Goal: Task Accomplishment & Management: Use online tool/utility

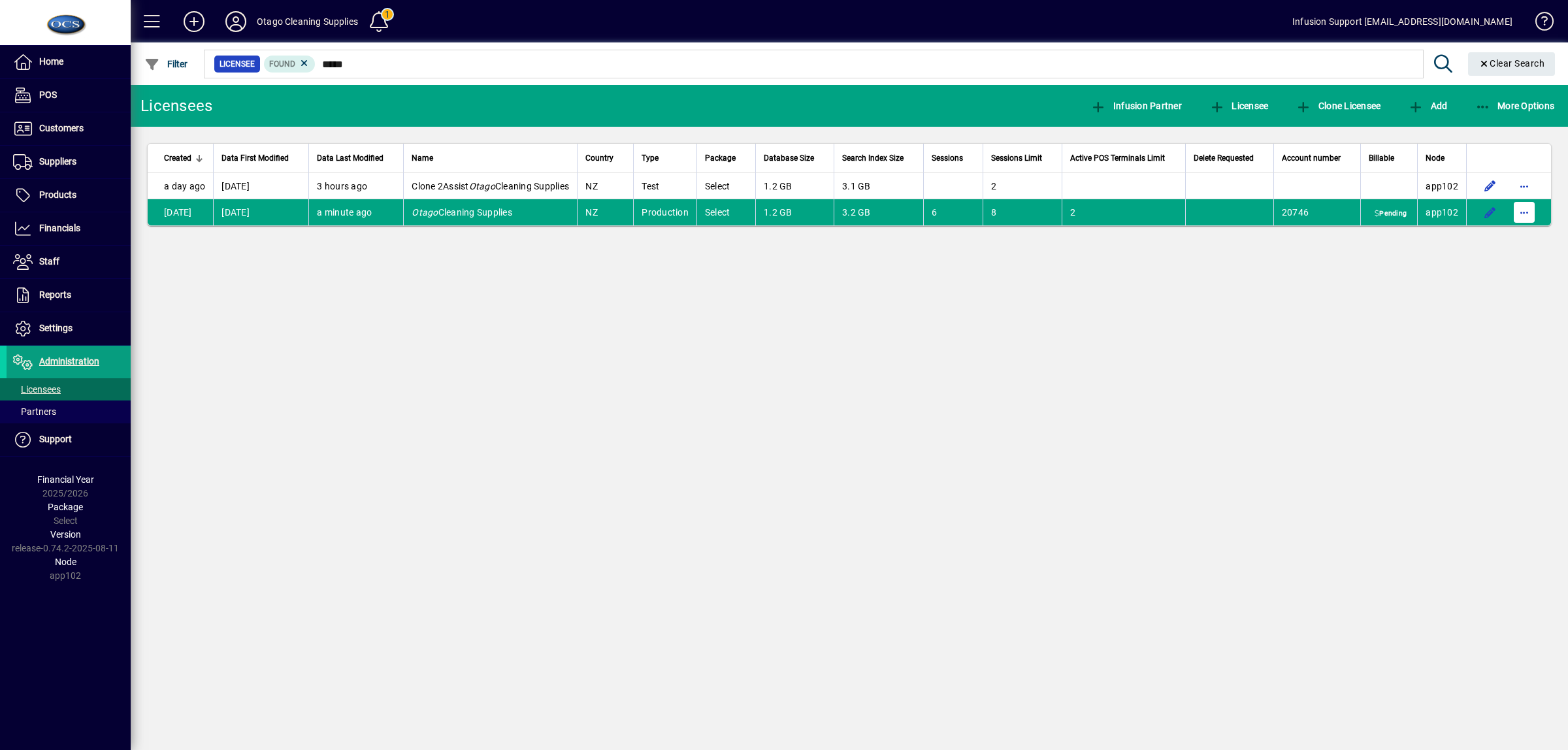
click at [1518, 214] on span "button" at bounding box center [1524, 212] width 31 height 31
click at [1203, 383] on div at bounding box center [784, 375] width 1568 height 750
click at [63, 229] on span "Financials" at bounding box center [60, 227] width 41 height 10
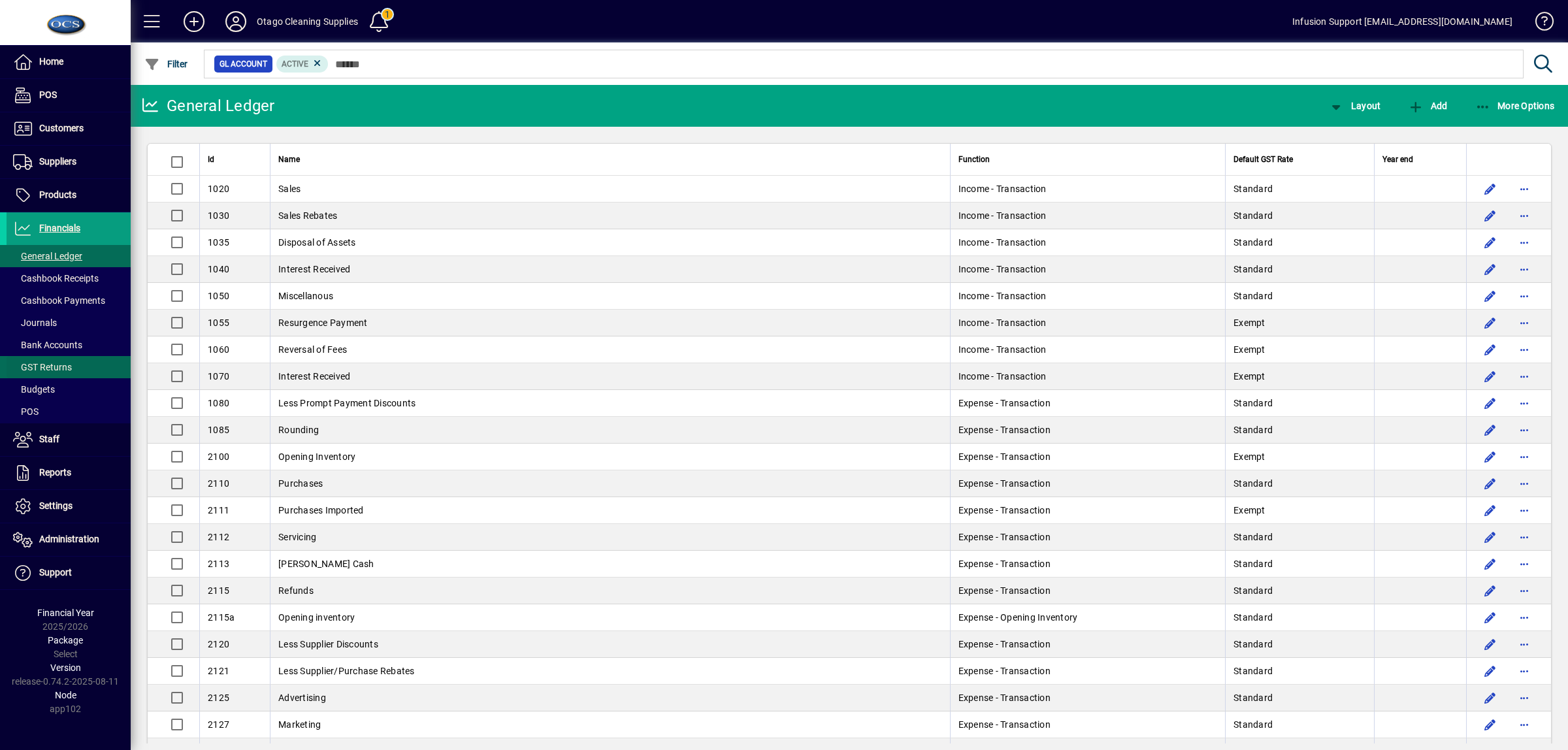
click at [46, 370] on span "GST Returns" at bounding box center [42, 367] width 59 height 10
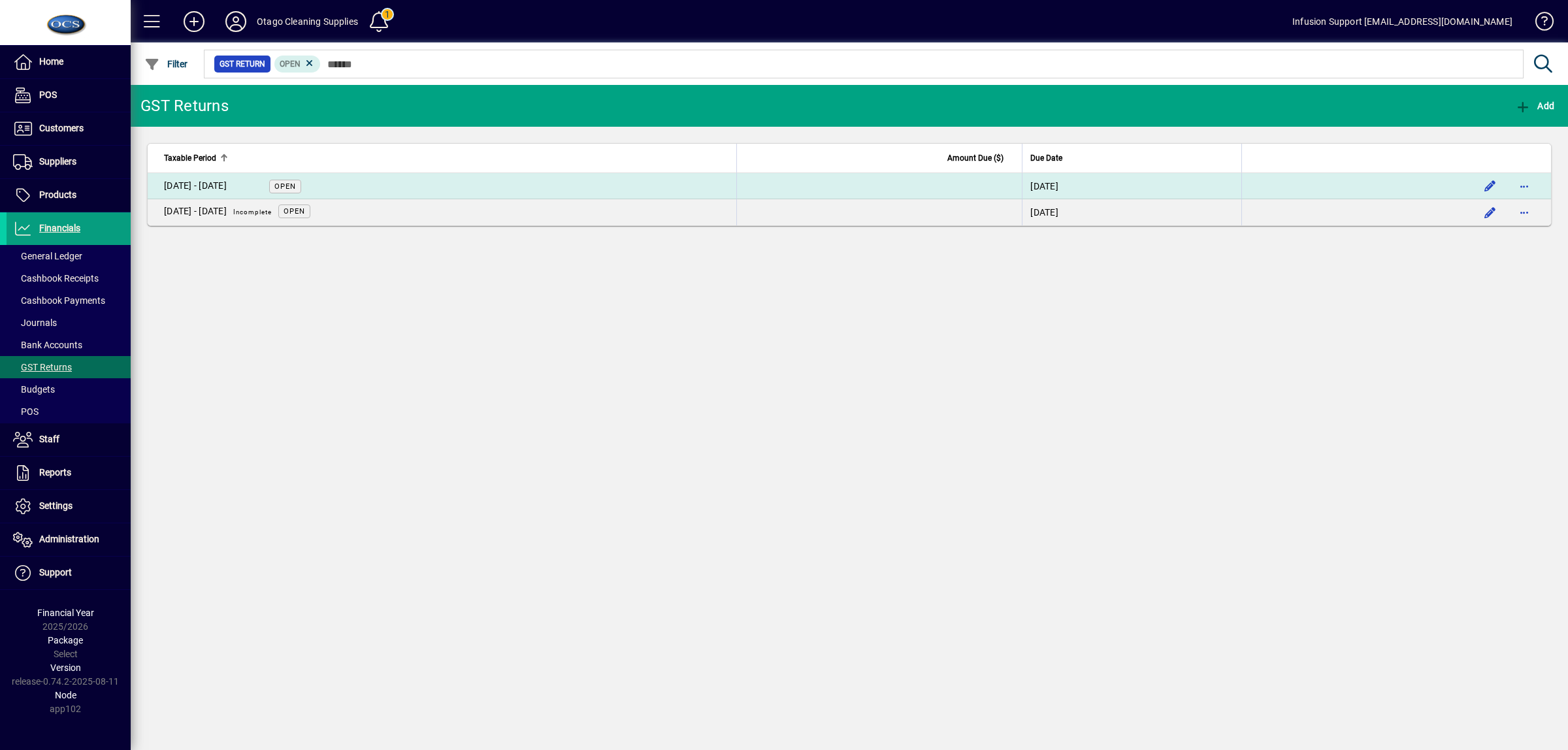
click at [331, 185] on td "[DATE] - [DATE] Open" at bounding box center [442, 186] width 589 height 26
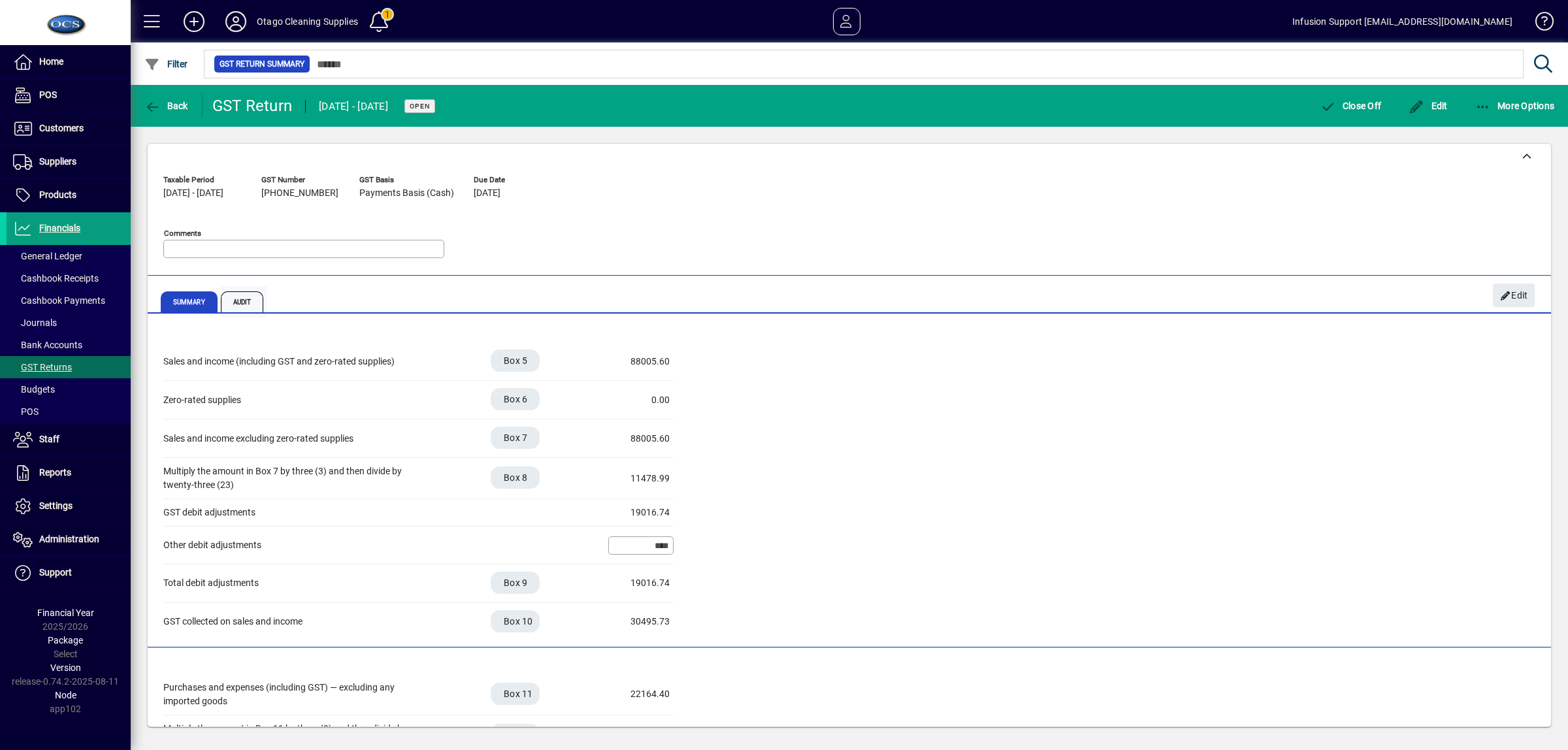
click at [234, 304] on span "Audit" at bounding box center [242, 302] width 43 height 21
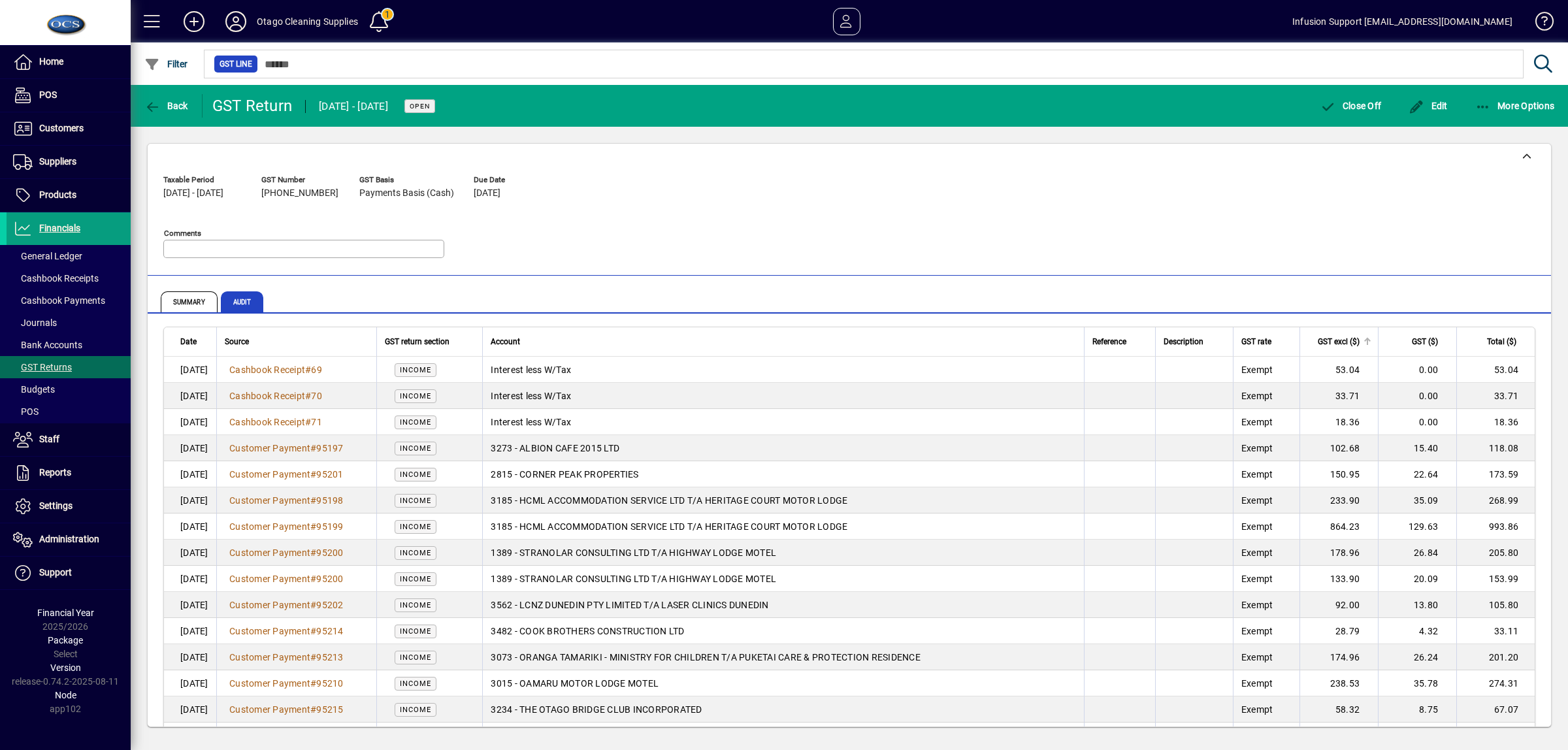
click at [1318, 338] on span "GST excl ($)" at bounding box center [1338, 341] width 42 height 14
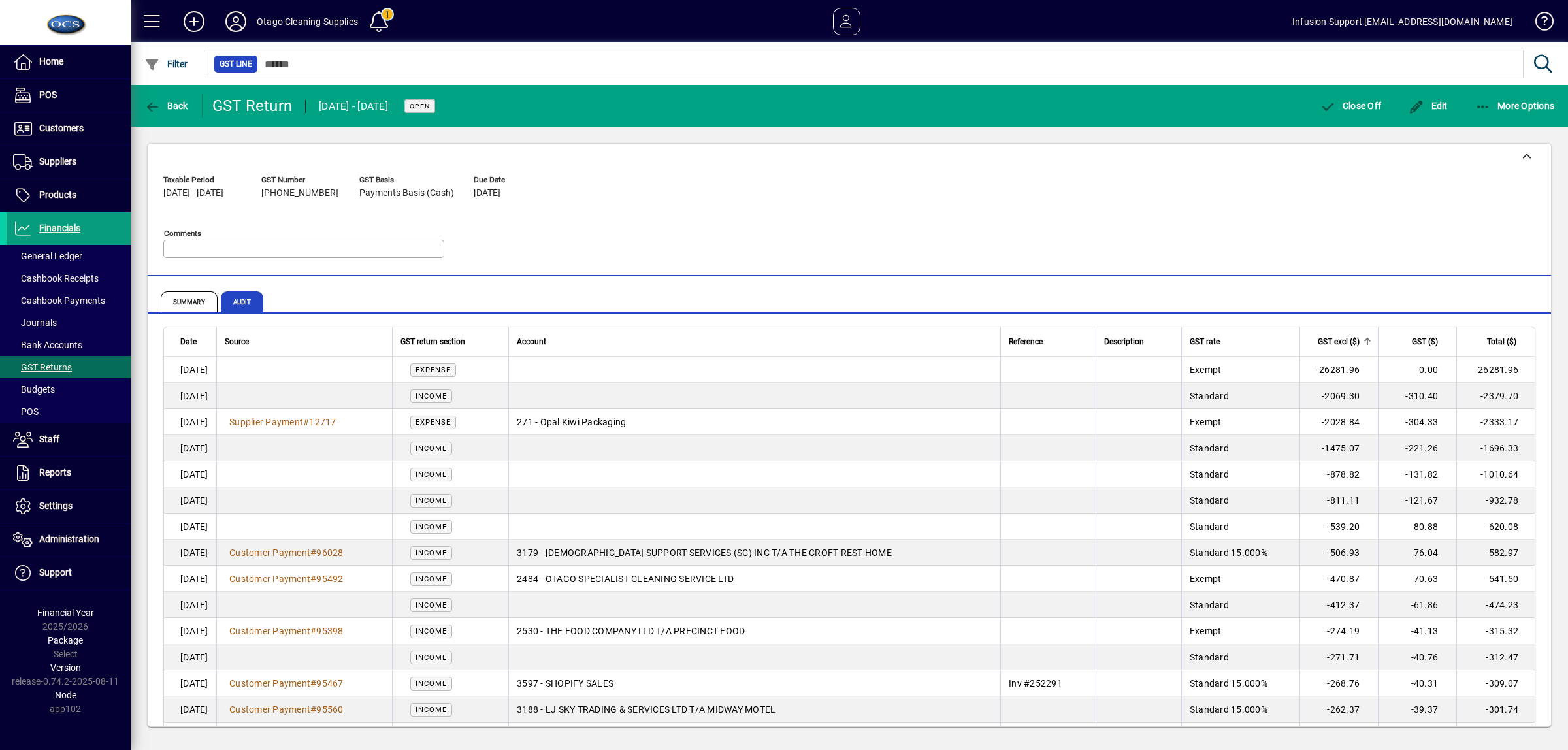
click at [1323, 342] on span "GST excl ($)" at bounding box center [1338, 341] width 42 height 14
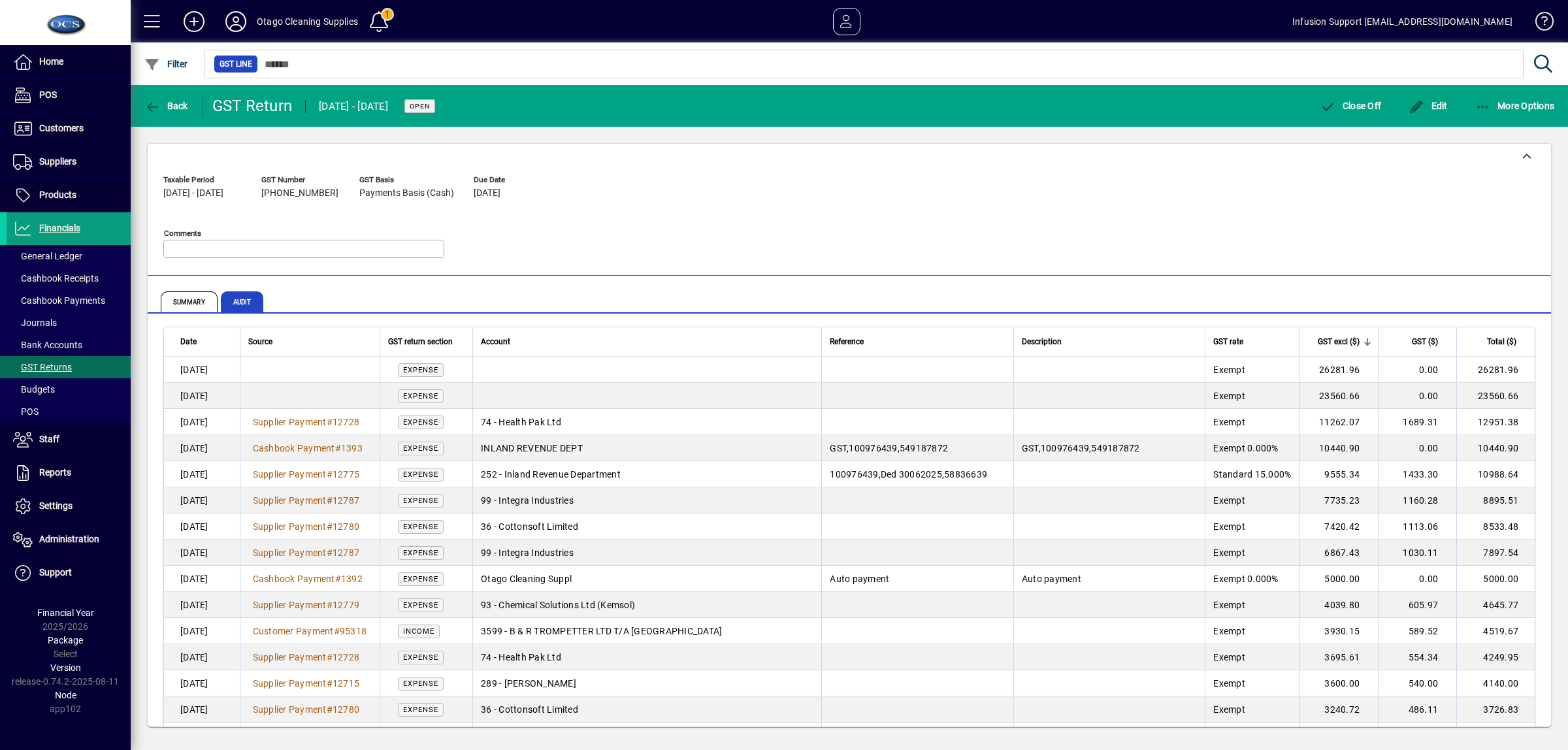
click at [436, 396] on span "EXPENSE" at bounding box center [421, 396] width 35 height 8
click at [1207, 395] on td "Exempt" at bounding box center [1252, 396] width 94 height 26
click at [1323, 342] on span "GST excl ($)" at bounding box center [1338, 341] width 42 height 14
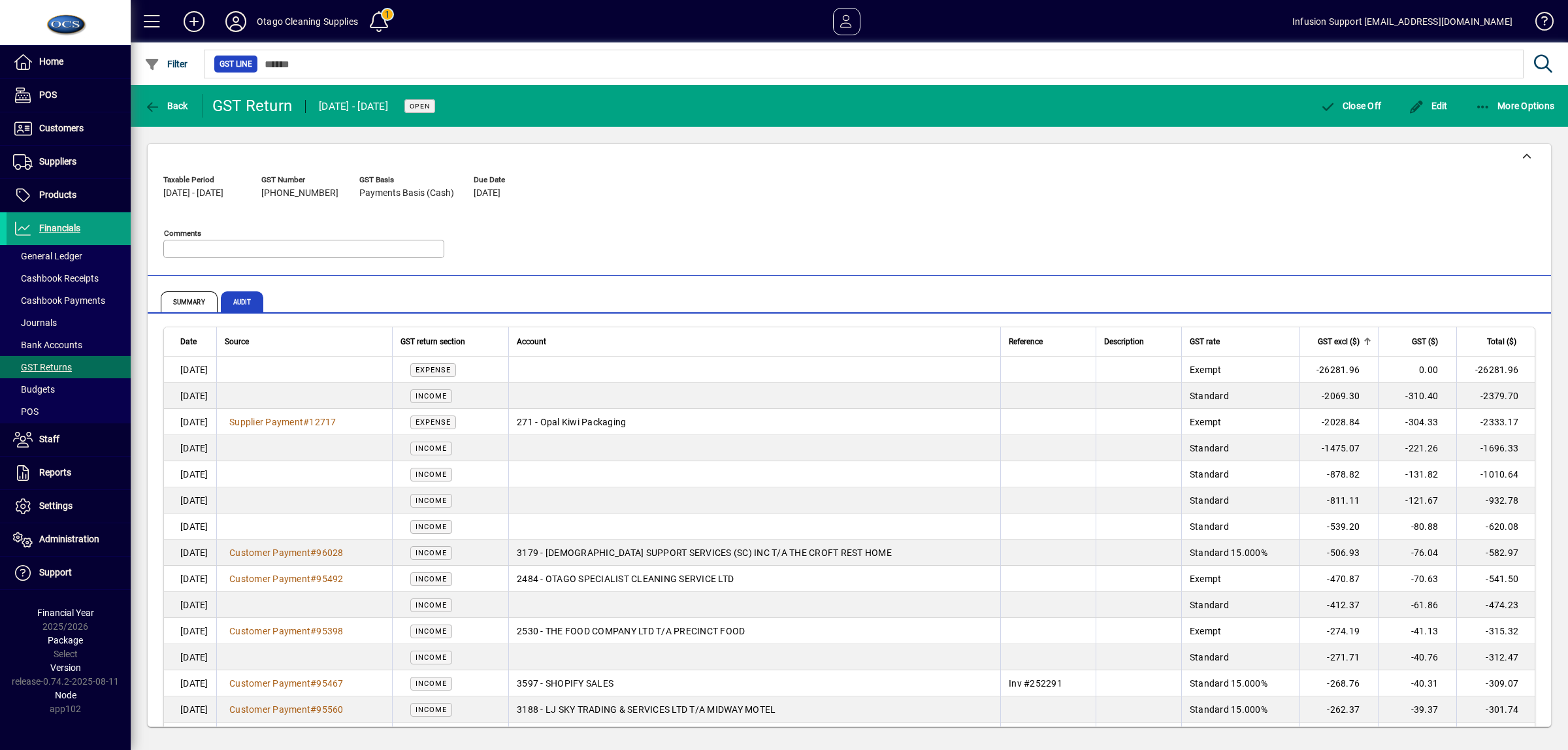
click at [1324, 342] on span "GST excl ($)" at bounding box center [1338, 341] width 42 height 14
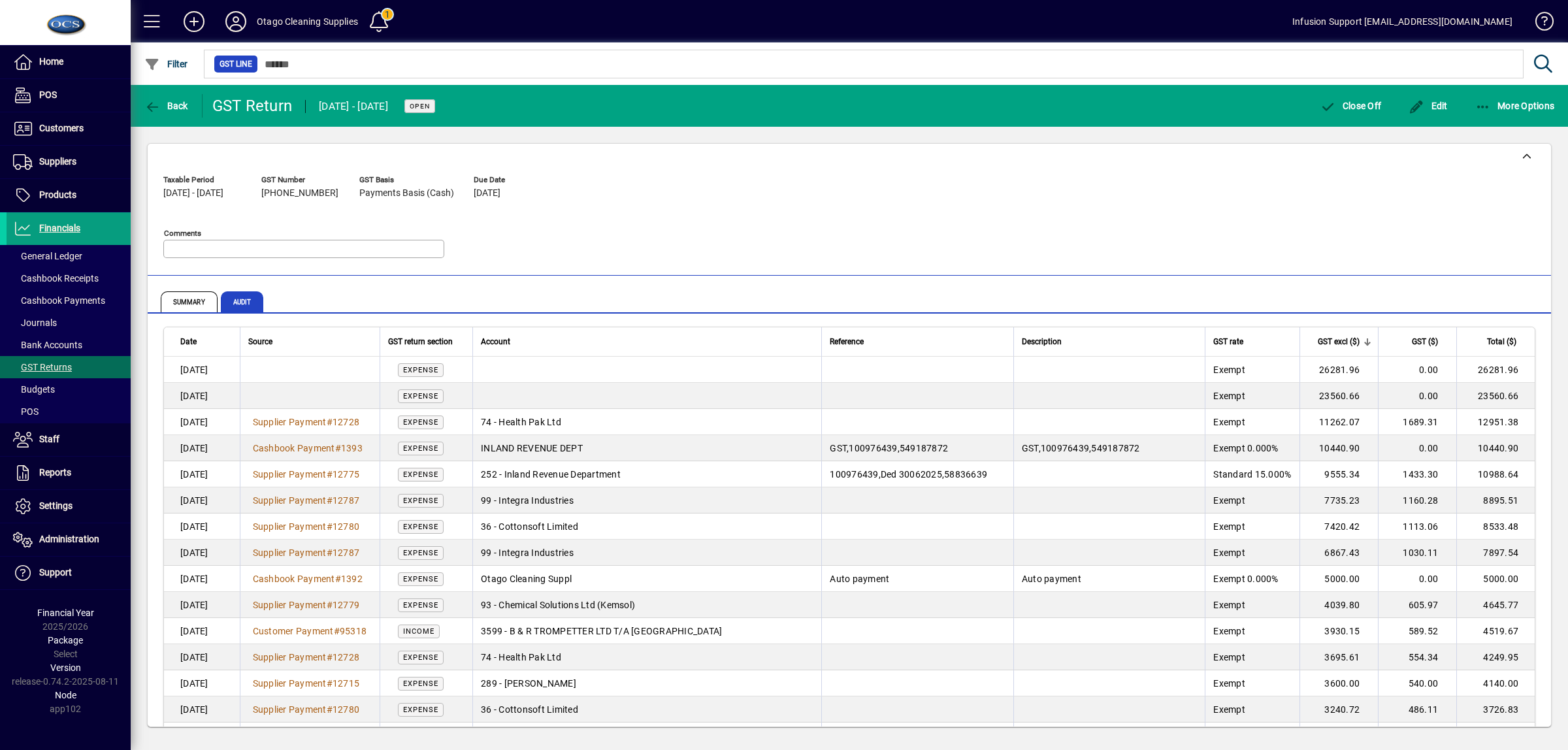
drag, startPoint x: 1334, startPoint y: 341, endPoint x: 1357, endPoint y: 341, distance: 23.0
click at [1334, 341] on span "GST excl ($)" at bounding box center [1338, 341] width 42 height 14
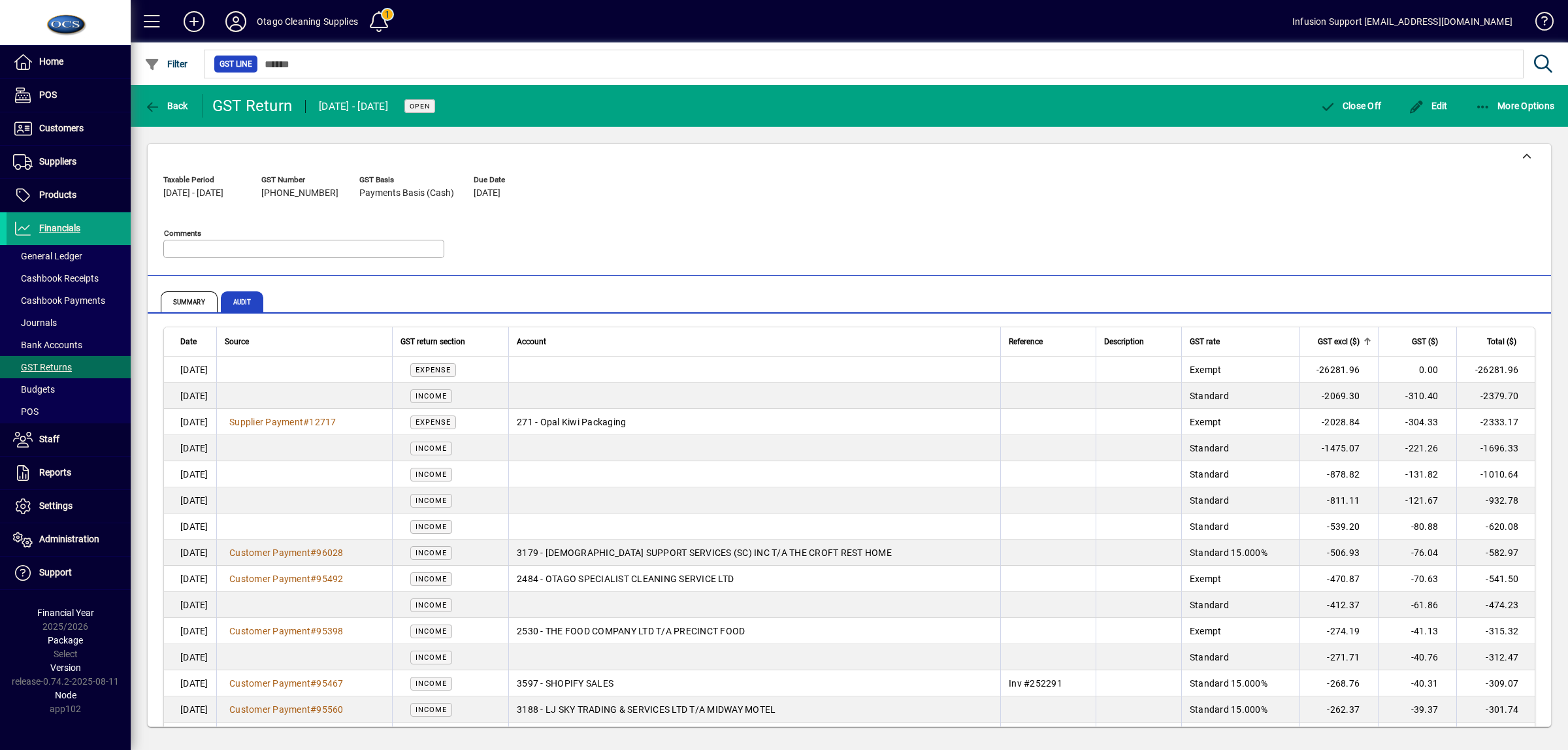
click at [1328, 342] on span "GST excl ($)" at bounding box center [1338, 341] width 42 height 14
